Goal: Task Accomplishment & Management: Use online tool/utility

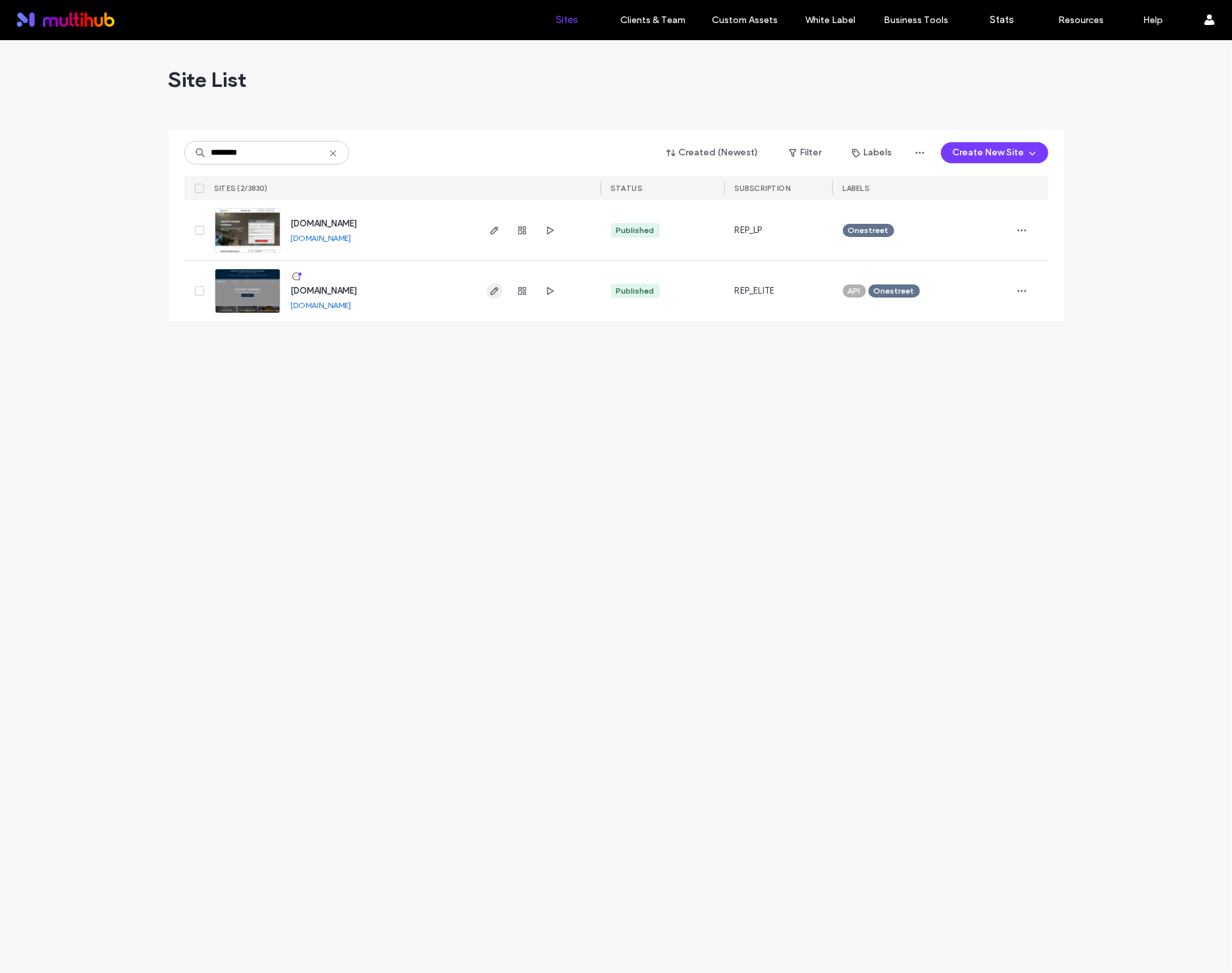
type input "********"
click at [487, 293] on span "button" at bounding box center [494, 291] width 16 height 16
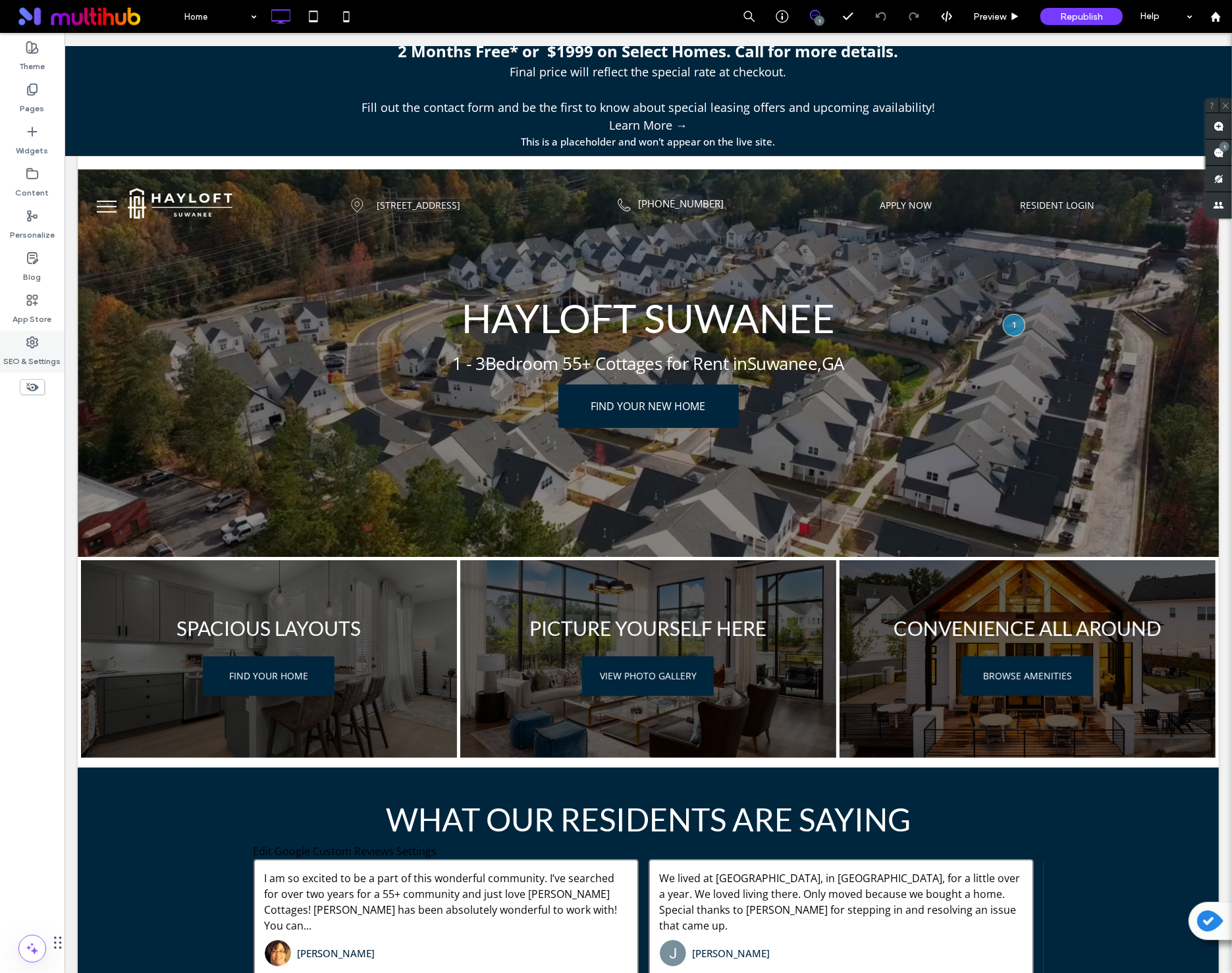
click at [39, 360] on label "SEO & Settings" at bounding box center [33, 358] width 57 height 18
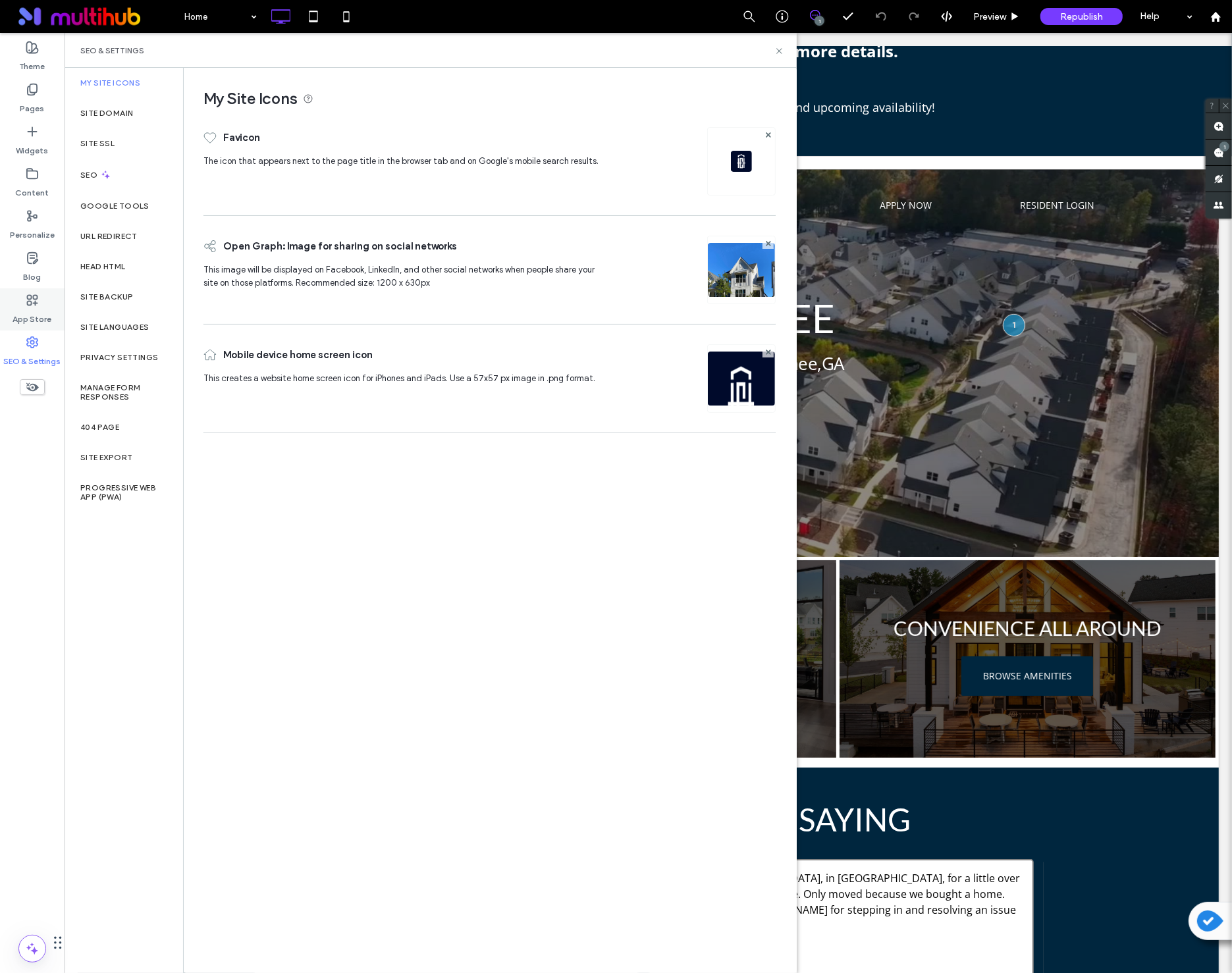
click at [35, 310] on label "App Store" at bounding box center [32, 316] width 39 height 18
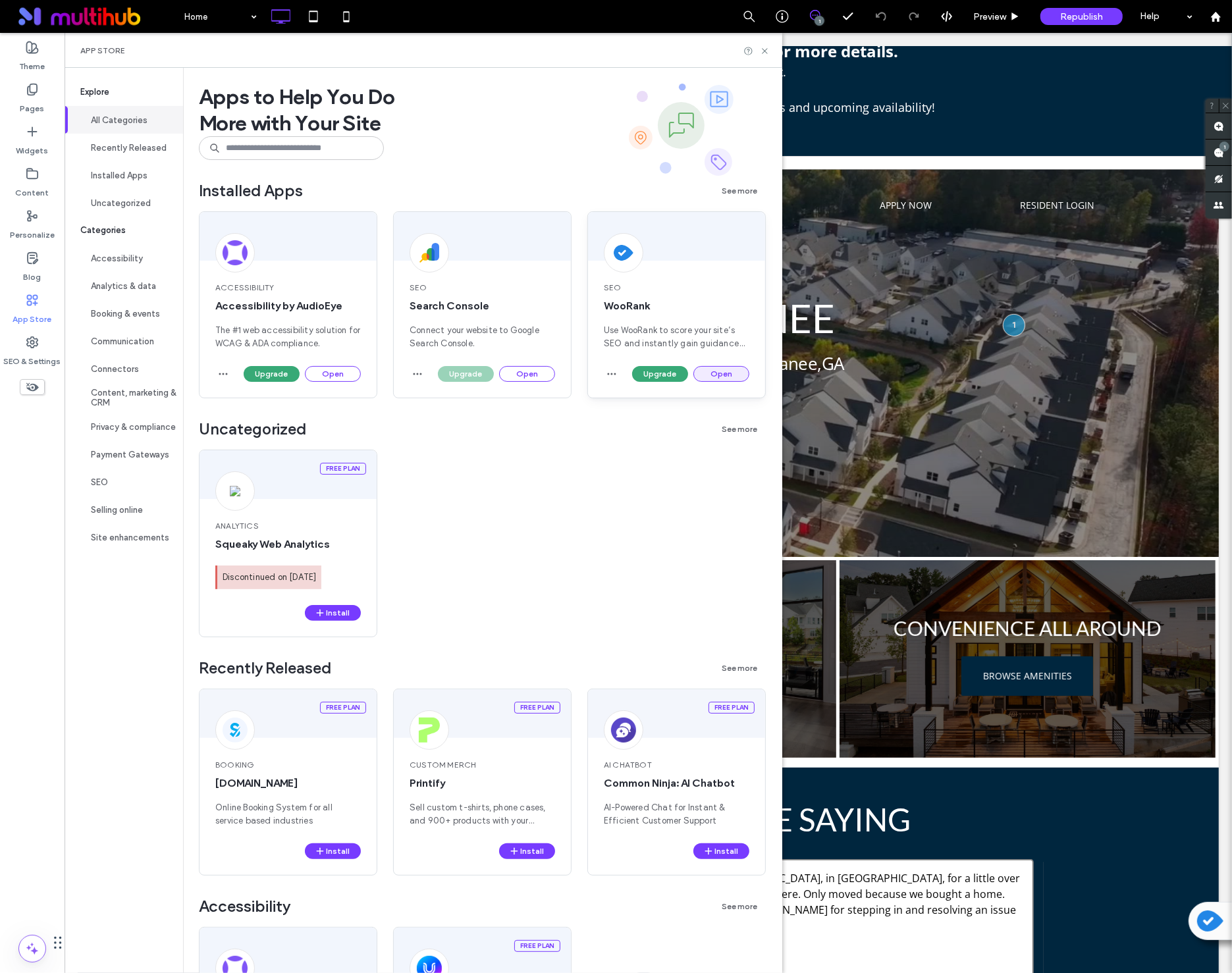
click at [693, 382] on button "Open" at bounding box center [721, 374] width 56 height 16
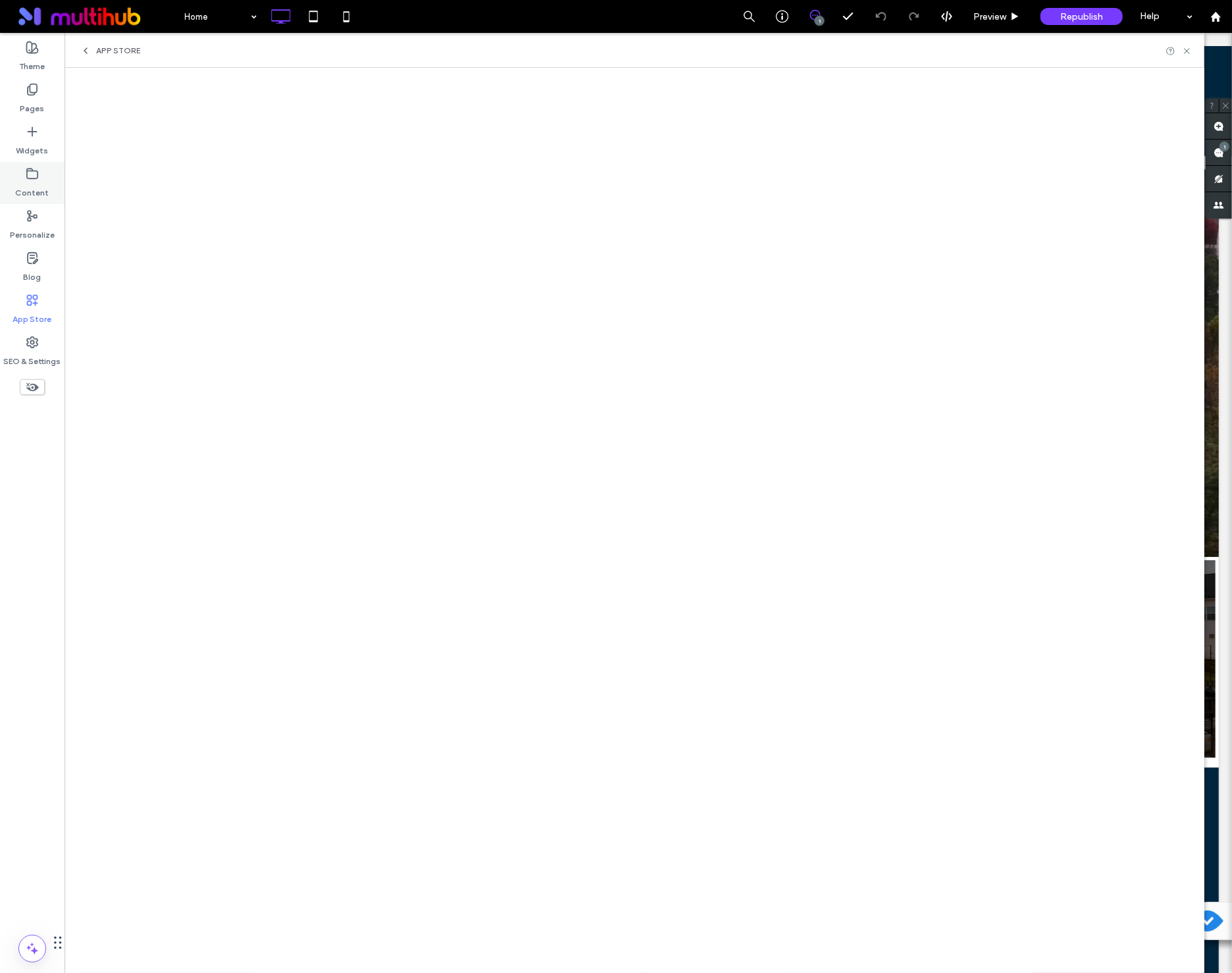
click at [39, 187] on label "Content" at bounding box center [32, 190] width 34 height 18
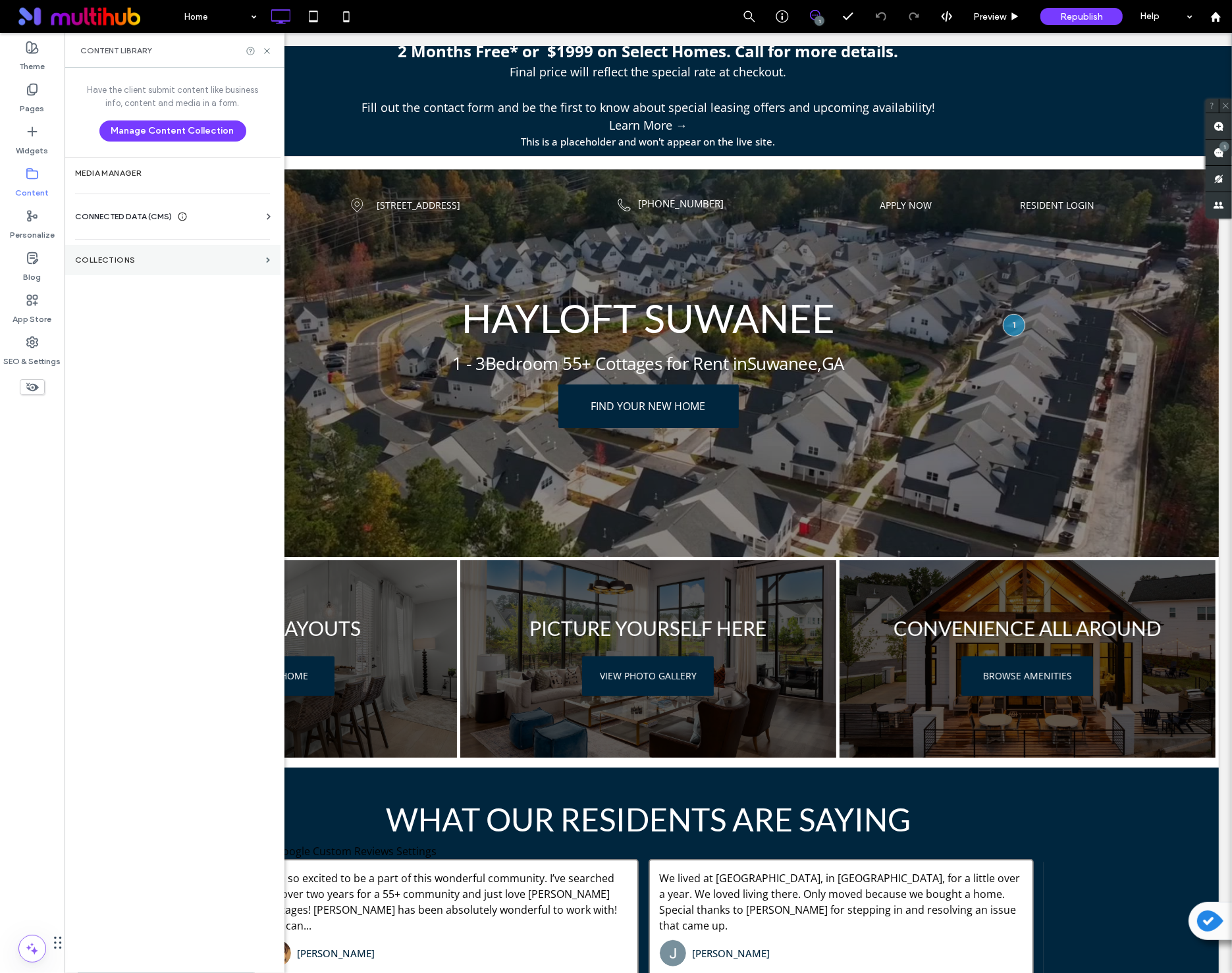
click at [115, 255] on section "Collections" at bounding box center [172, 259] width 216 height 30
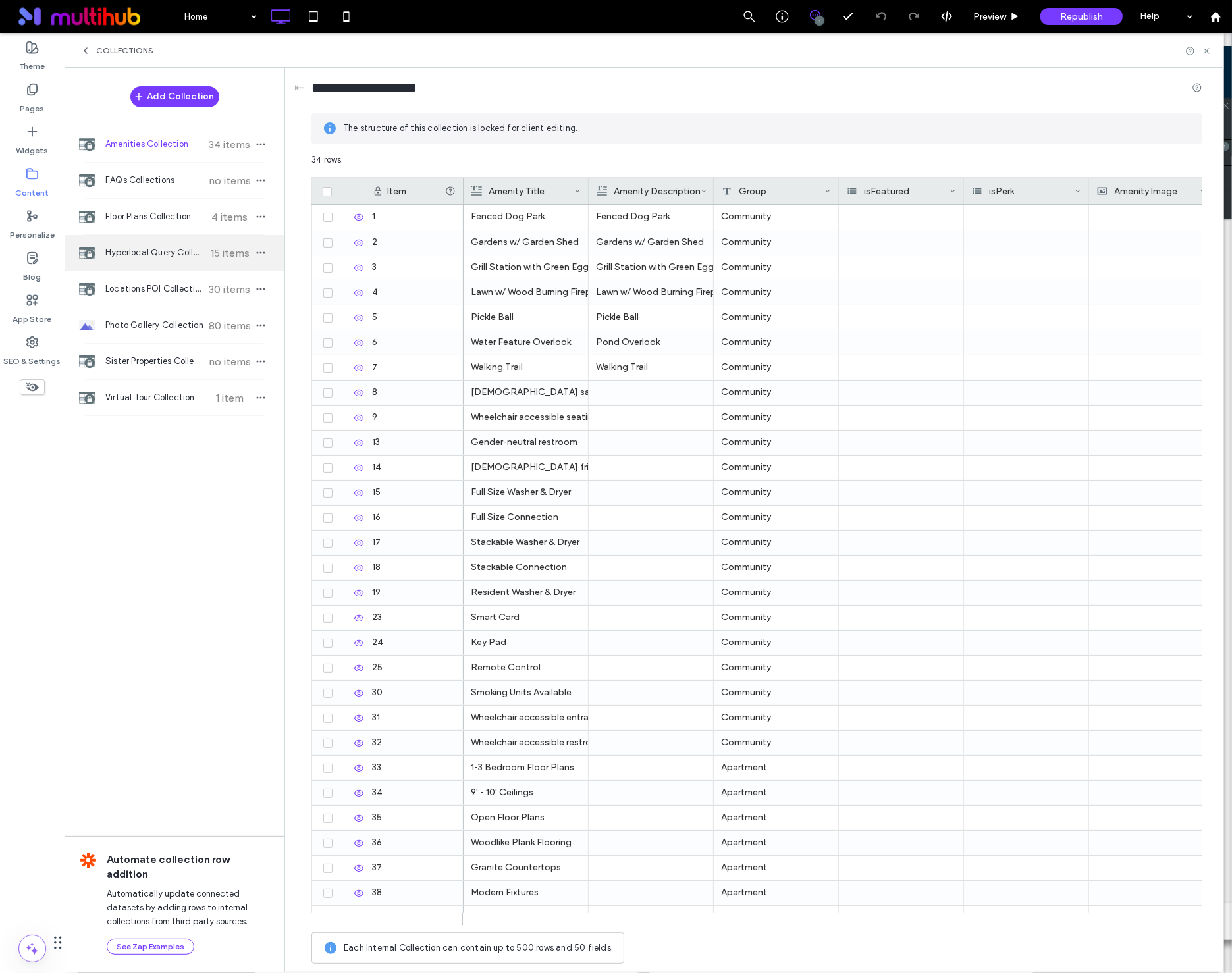
click at [190, 259] on span "Hyperlocal Query Collection" at bounding box center [154, 253] width 98 height 13
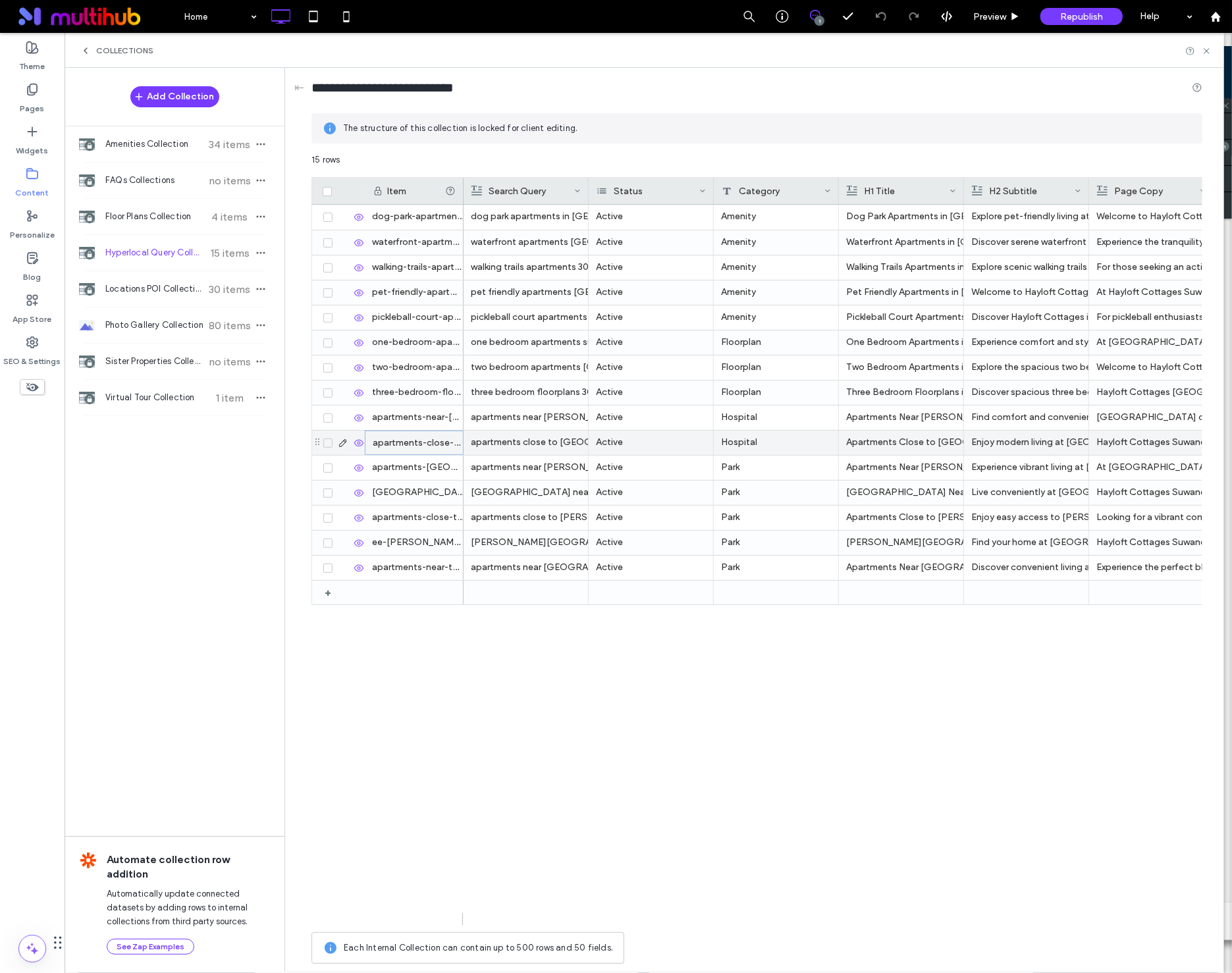
click at [416, 447] on div "apartments-close-to-[GEOGRAPHIC_DATA]-[GEOGRAPHIC_DATA]-[GEOGRAPHIC_DATA]-cotta…" at bounding box center [414, 443] width 99 height 25
click at [410, 470] on div "apartments-[GEOGRAPHIC_DATA][PERSON_NAME]-[GEOGRAPHIC_DATA]-cottages-650" at bounding box center [414, 468] width 99 height 25
click at [419, 497] on div "[GEOGRAPHIC_DATA]-town-center-nearby-apartments-[GEOGRAPHIC_DATA]-cottages-734" at bounding box center [414, 493] width 99 height 25
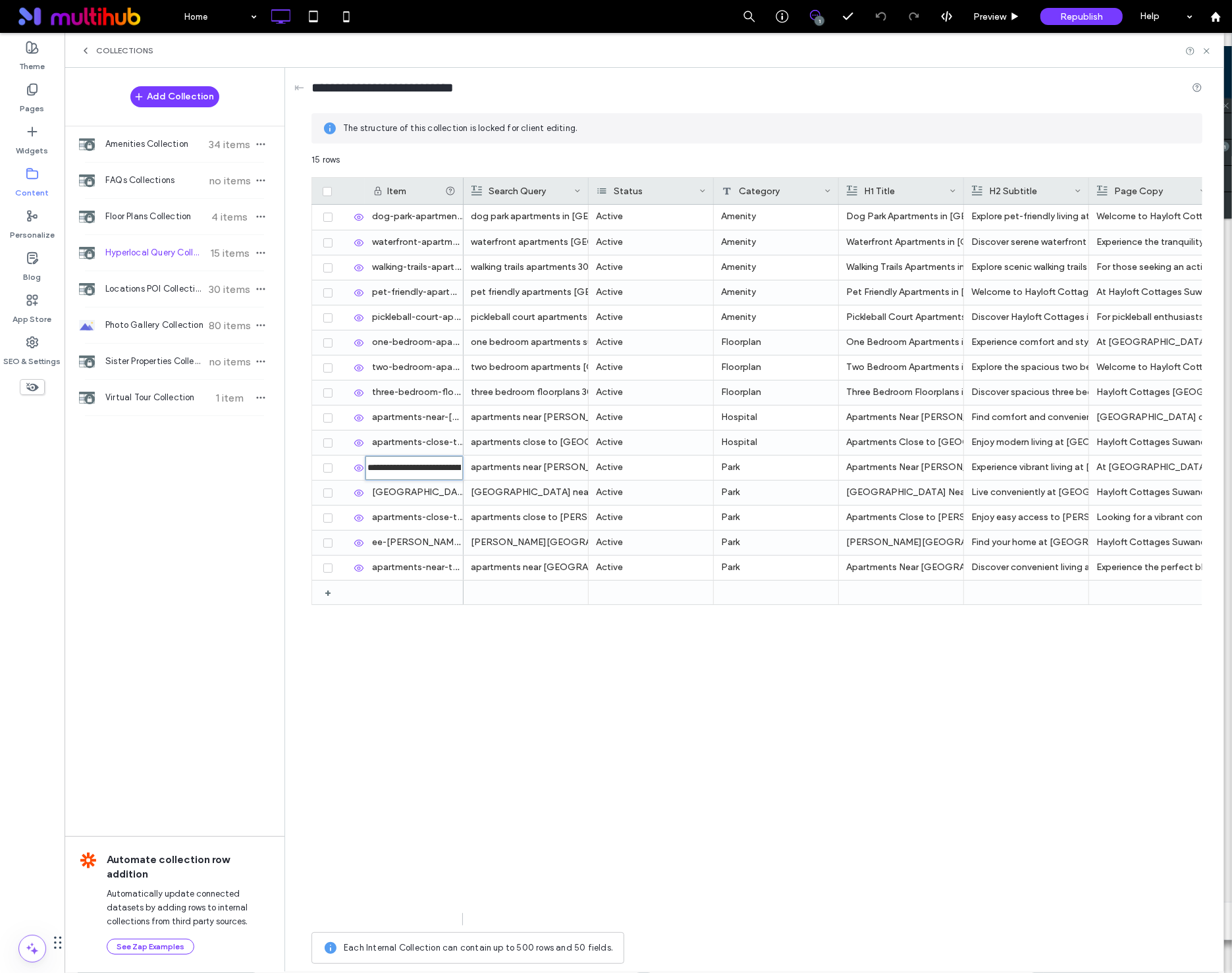
click at [419, 497] on div "[GEOGRAPHIC_DATA]-town-center-nearby-apartments-[GEOGRAPHIC_DATA]-cottages-734" at bounding box center [414, 493] width 99 height 25
click at [1102, 22] on div "Republish" at bounding box center [1082, 16] width 82 height 17
